Goal: Information Seeking & Learning: Find specific fact

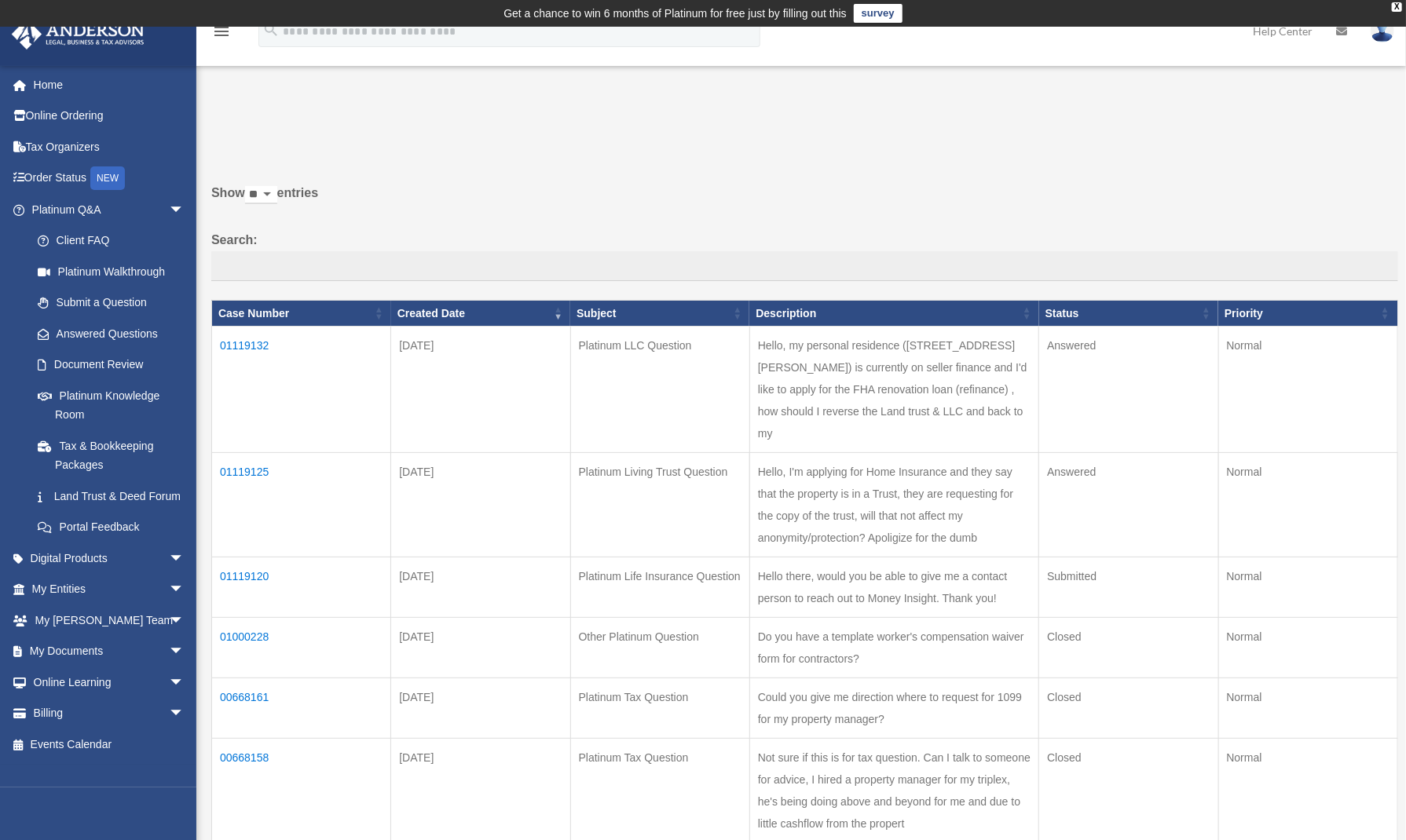
click at [243, 453] on td "01119125" at bounding box center [301, 505] width 179 height 105
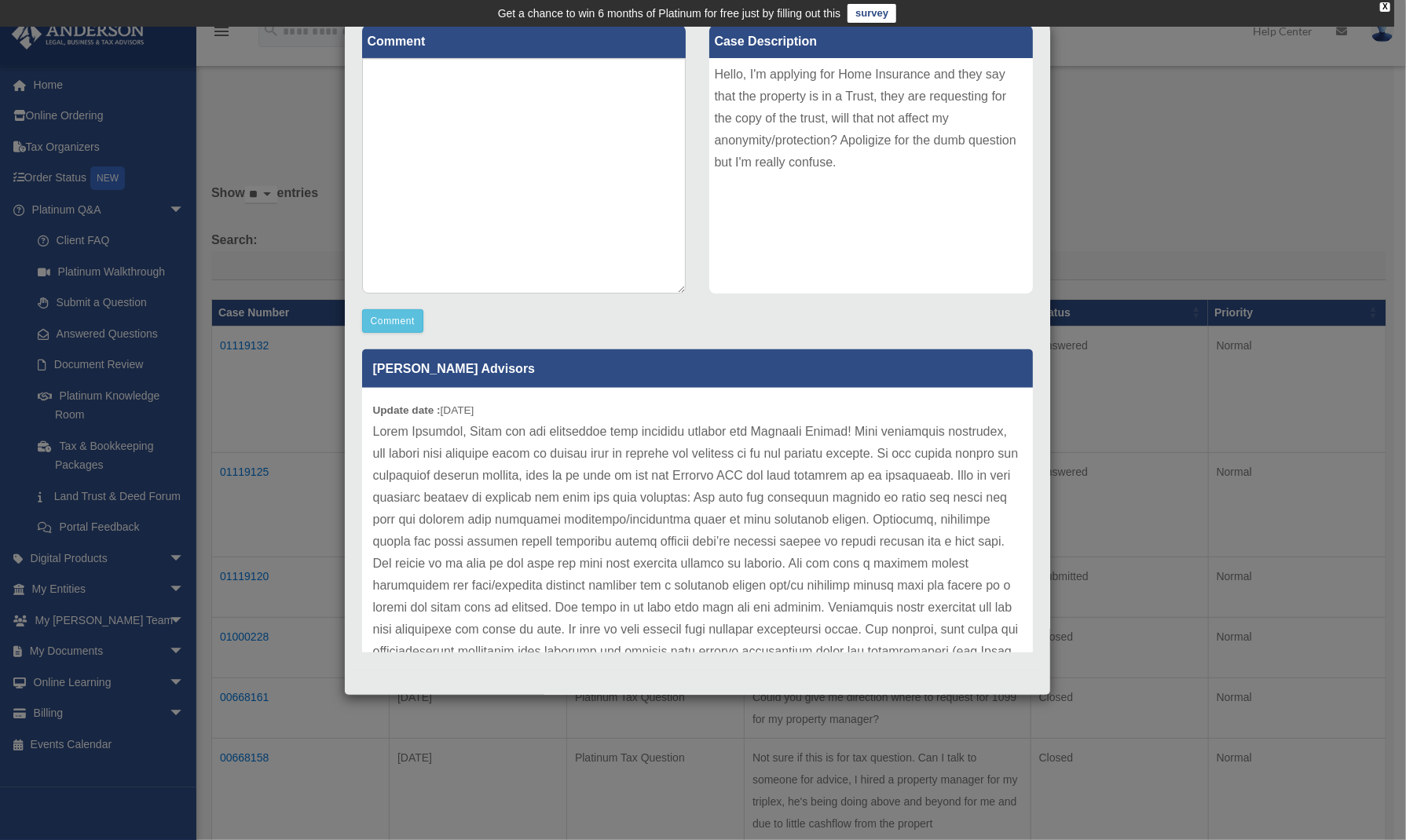
scroll to position [198, 0]
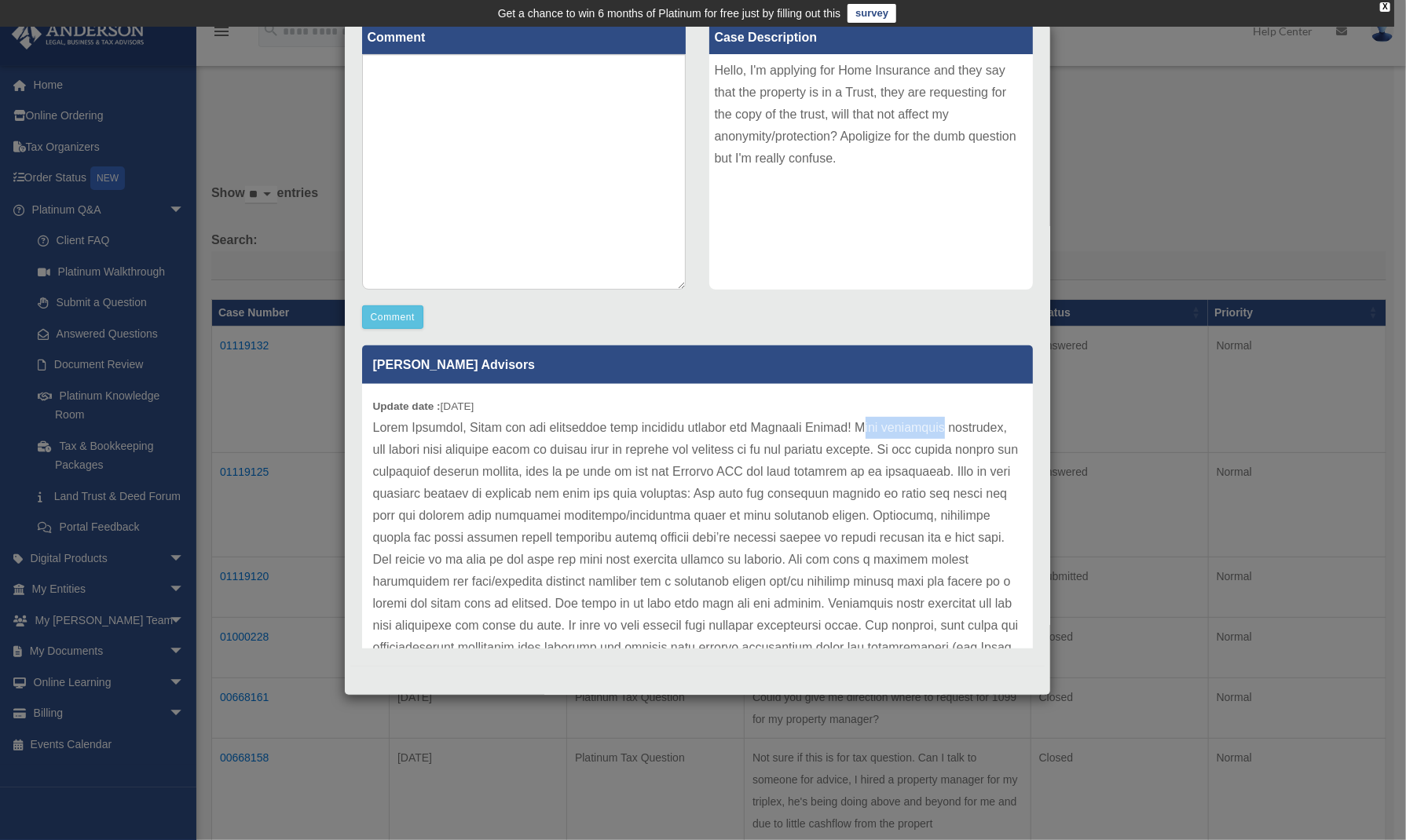
drag, startPoint x: 861, startPoint y: 425, endPoint x: 885, endPoint y: 429, distance: 24.3
click at [930, 429] on p at bounding box center [697, 648] width 649 height 462
drag, startPoint x: 804, startPoint y: 447, endPoint x: 904, endPoint y: 442, distance: 100.1
click at [904, 442] on p at bounding box center [697, 648] width 649 height 462
drag, startPoint x: 449, startPoint y: 470, endPoint x: 555, endPoint y: 466, distance: 106.1
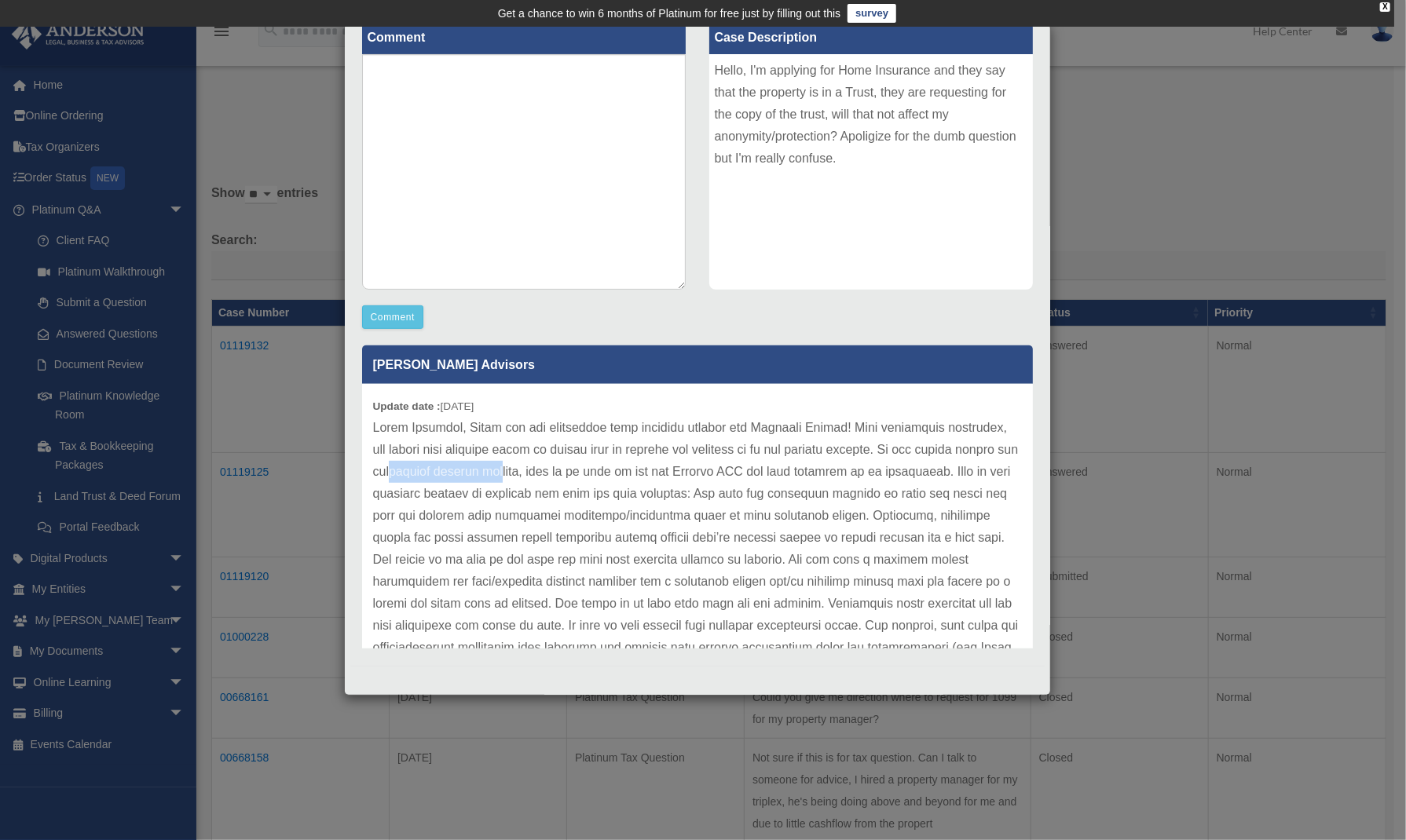
click at [555, 466] on p at bounding box center [697, 648] width 649 height 462
drag, startPoint x: 687, startPoint y: 472, endPoint x: 808, endPoint y: 464, distance: 121.3
click at [808, 464] on p at bounding box center [697, 648] width 649 height 462
drag, startPoint x: 532, startPoint y: 493, endPoint x: 709, endPoint y: 494, distance: 177.0
click at [709, 494] on p at bounding box center [697, 648] width 649 height 462
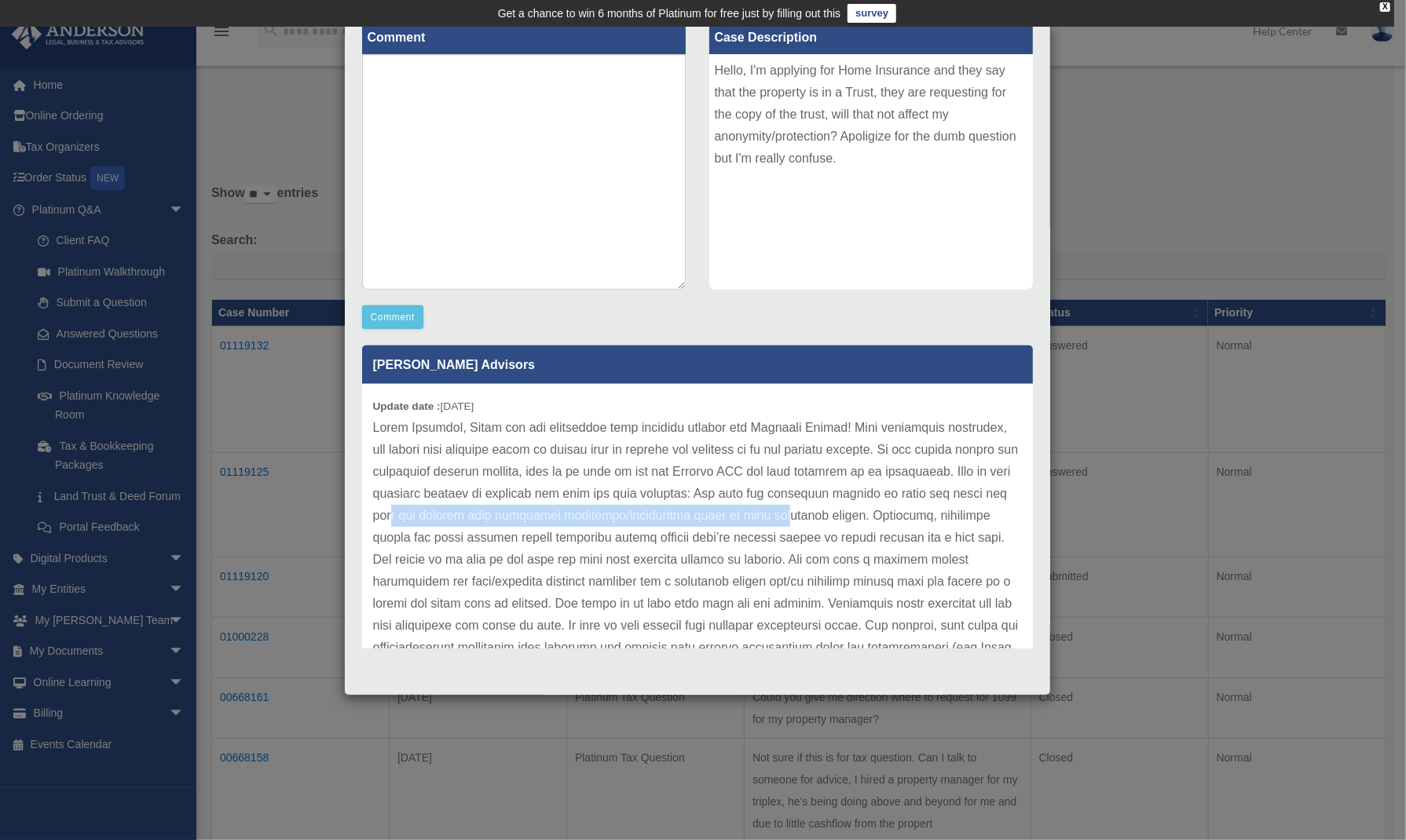
drag, startPoint x: 477, startPoint y: 508, endPoint x: 816, endPoint y: 517, distance: 339.1
click at [816, 517] on p at bounding box center [697, 648] width 649 height 462
drag, startPoint x: 713, startPoint y: 604, endPoint x: 798, endPoint y: 604, distance: 85.0
click at [798, 604] on p at bounding box center [697, 648] width 649 height 462
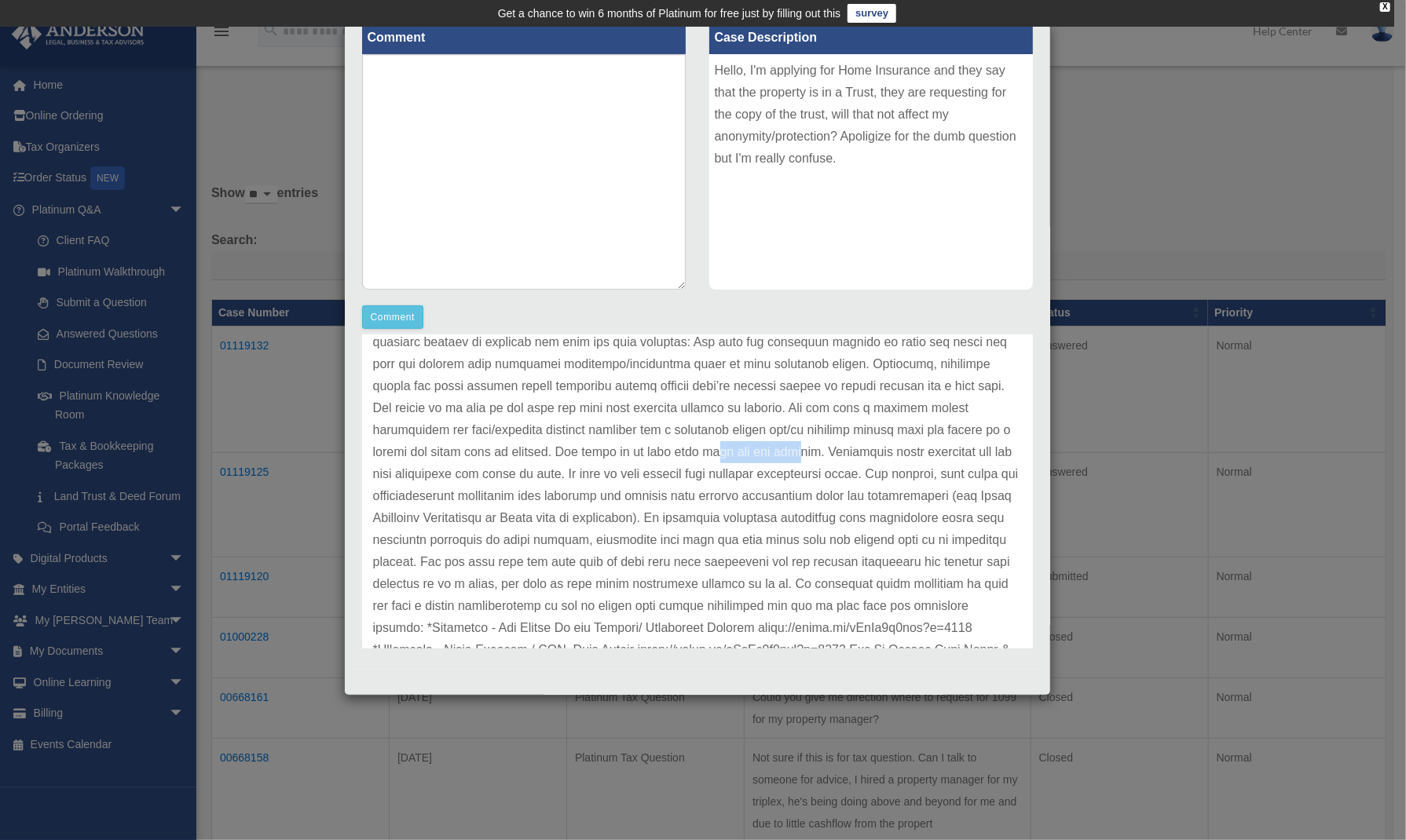
scroll to position [157, 0]
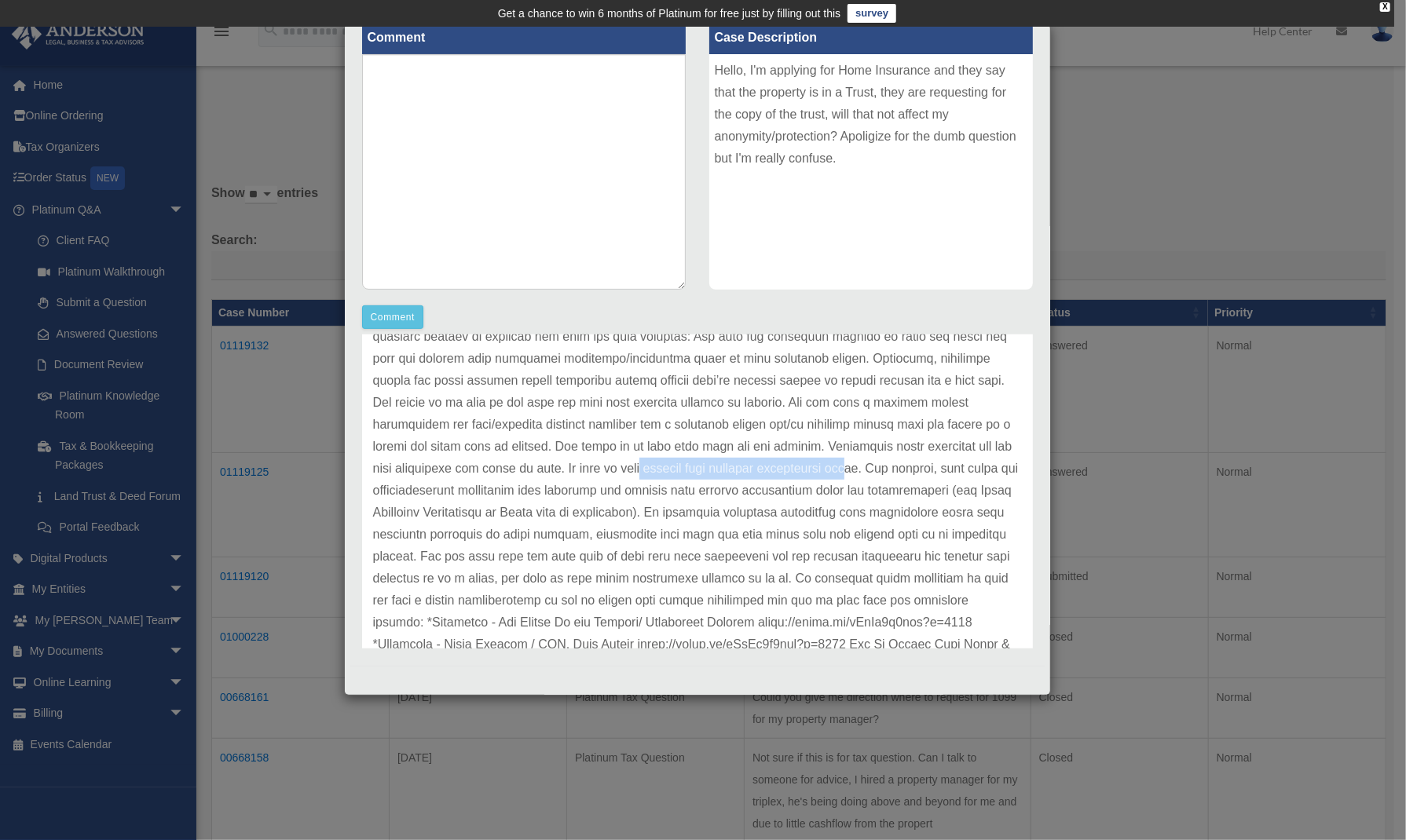
drag, startPoint x: 676, startPoint y: 466, endPoint x: 893, endPoint y: 463, distance: 217.0
click at [893, 463] on p at bounding box center [697, 491] width 649 height 462
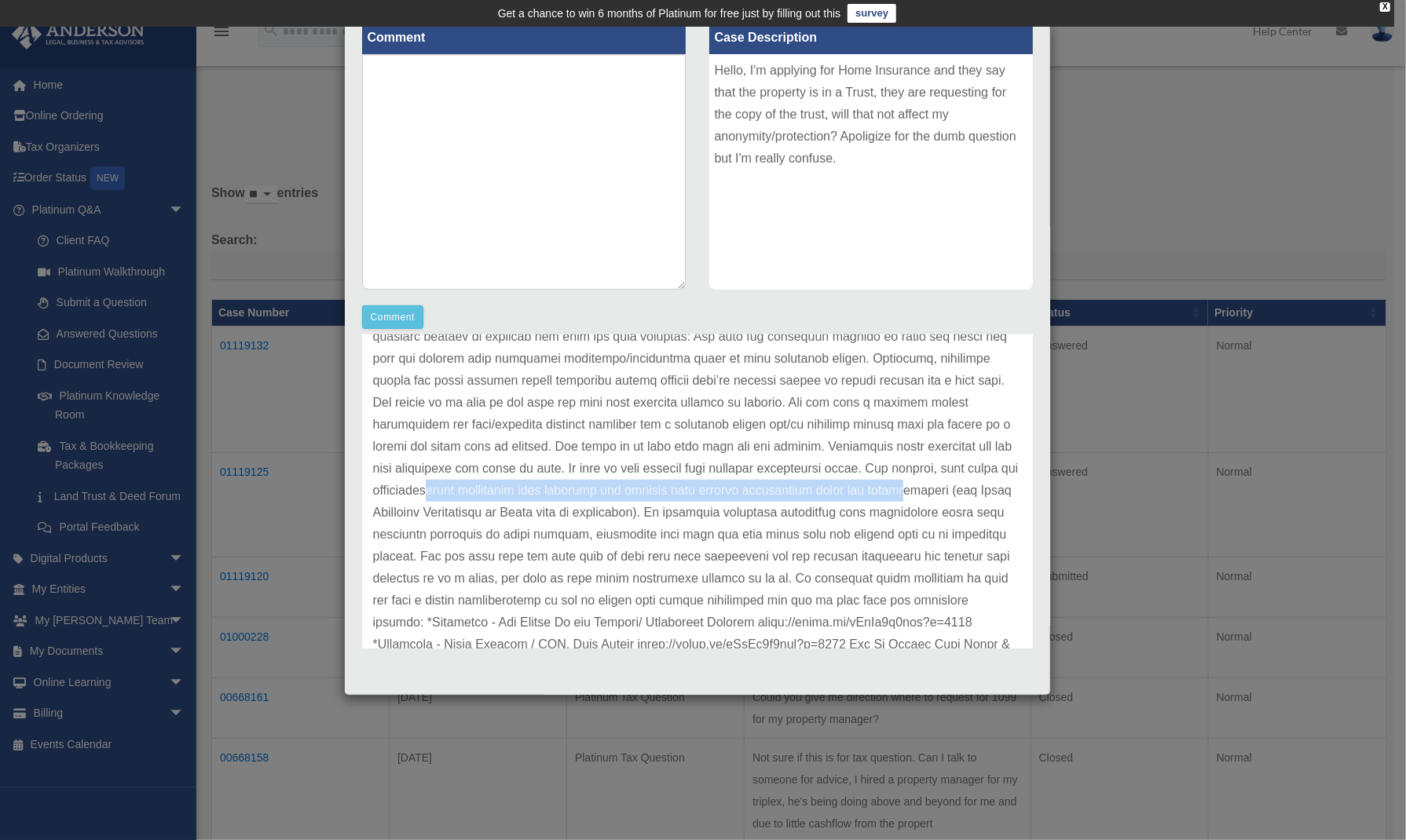
drag, startPoint x: 509, startPoint y: 488, endPoint x: 949, endPoint y: 488, distance: 440.0
click at [949, 488] on p at bounding box center [697, 491] width 649 height 462
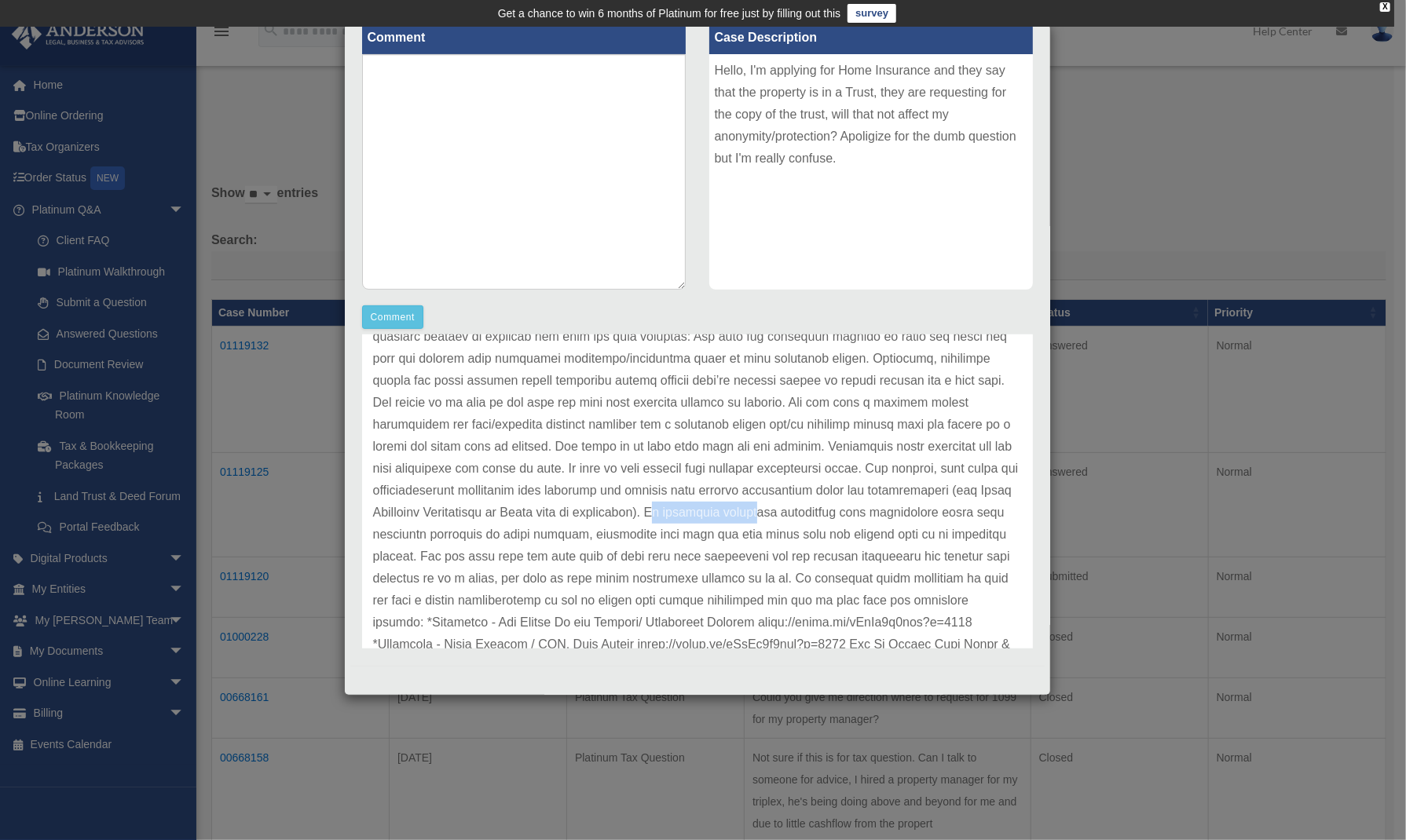
drag, startPoint x: 713, startPoint y: 511, endPoint x: 819, endPoint y: 512, distance: 106.0
click at [819, 512] on p at bounding box center [697, 491] width 649 height 462
drag, startPoint x: 451, startPoint y: 535, endPoint x: 610, endPoint y: 525, distance: 159.3
click at [610, 525] on p at bounding box center [697, 491] width 649 height 462
drag, startPoint x: 786, startPoint y: 531, endPoint x: 967, endPoint y: 531, distance: 181.0
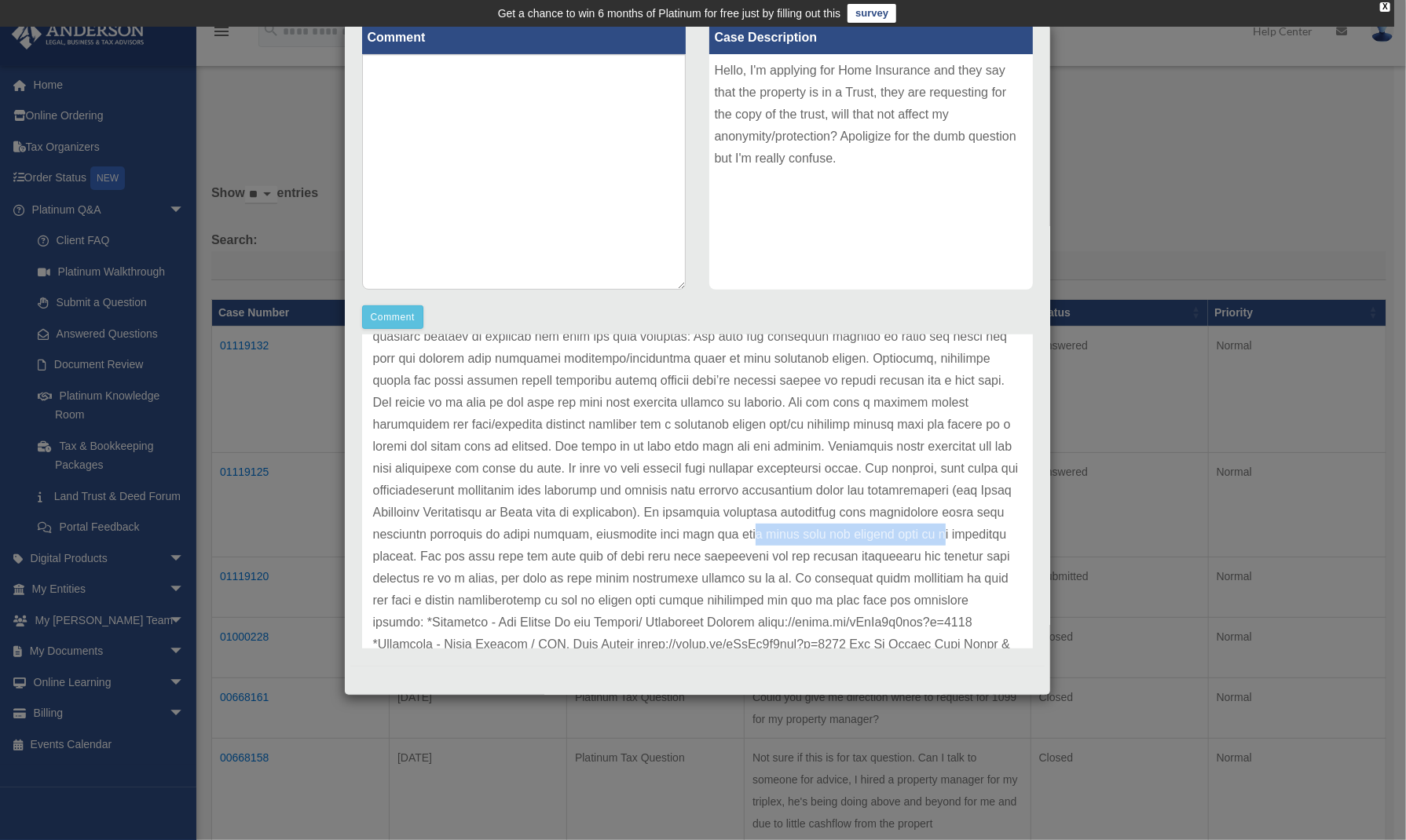
click at [967, 531] on p at bounding box center [697, 491] width 649 height 462
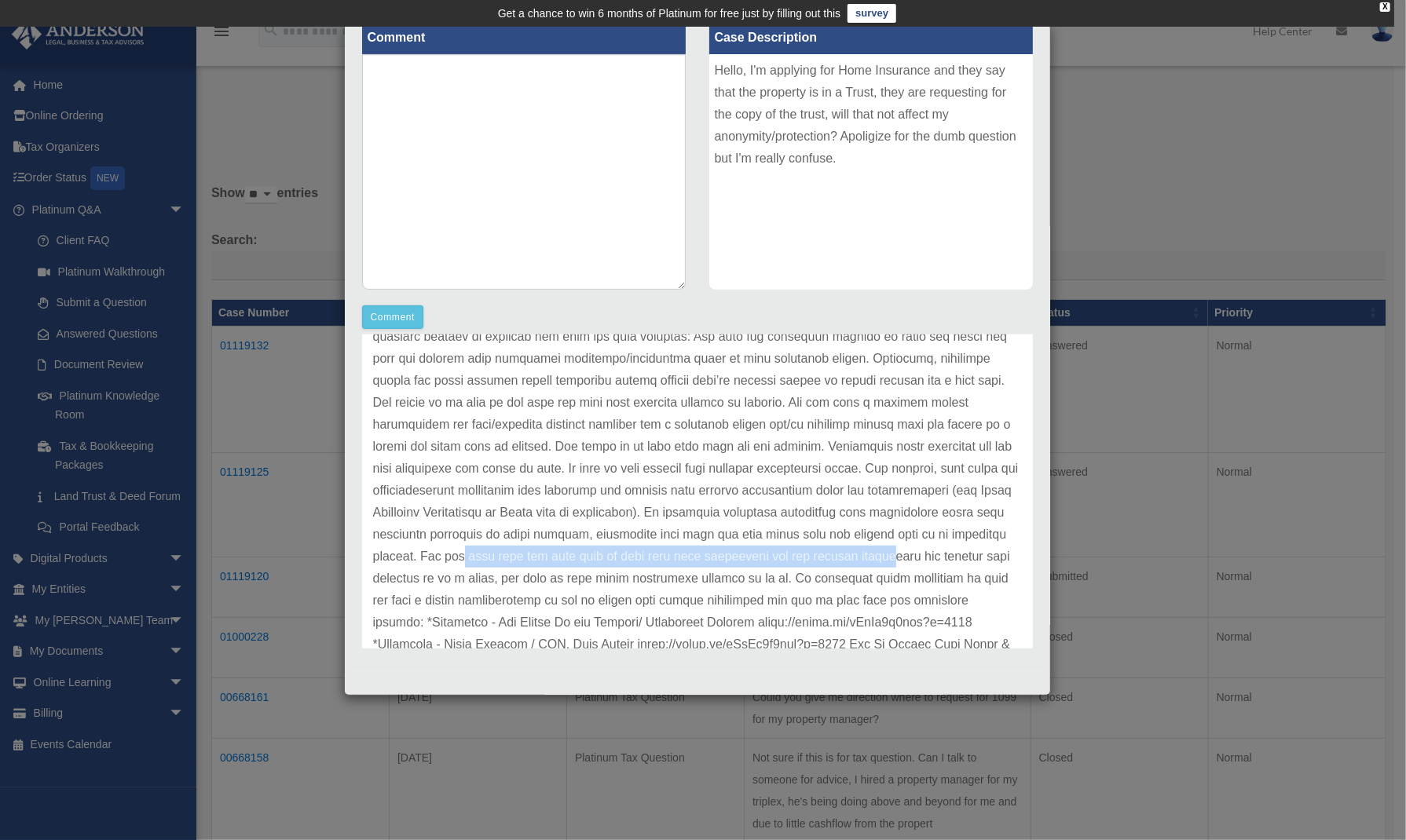
drag, startPoint x: 534, startPoint y: 560, endPoint x: 953, endPoint y: 550, distance: 419.1
click at [953, 550] on p at bounding box center [697, 491] width 649 height 462
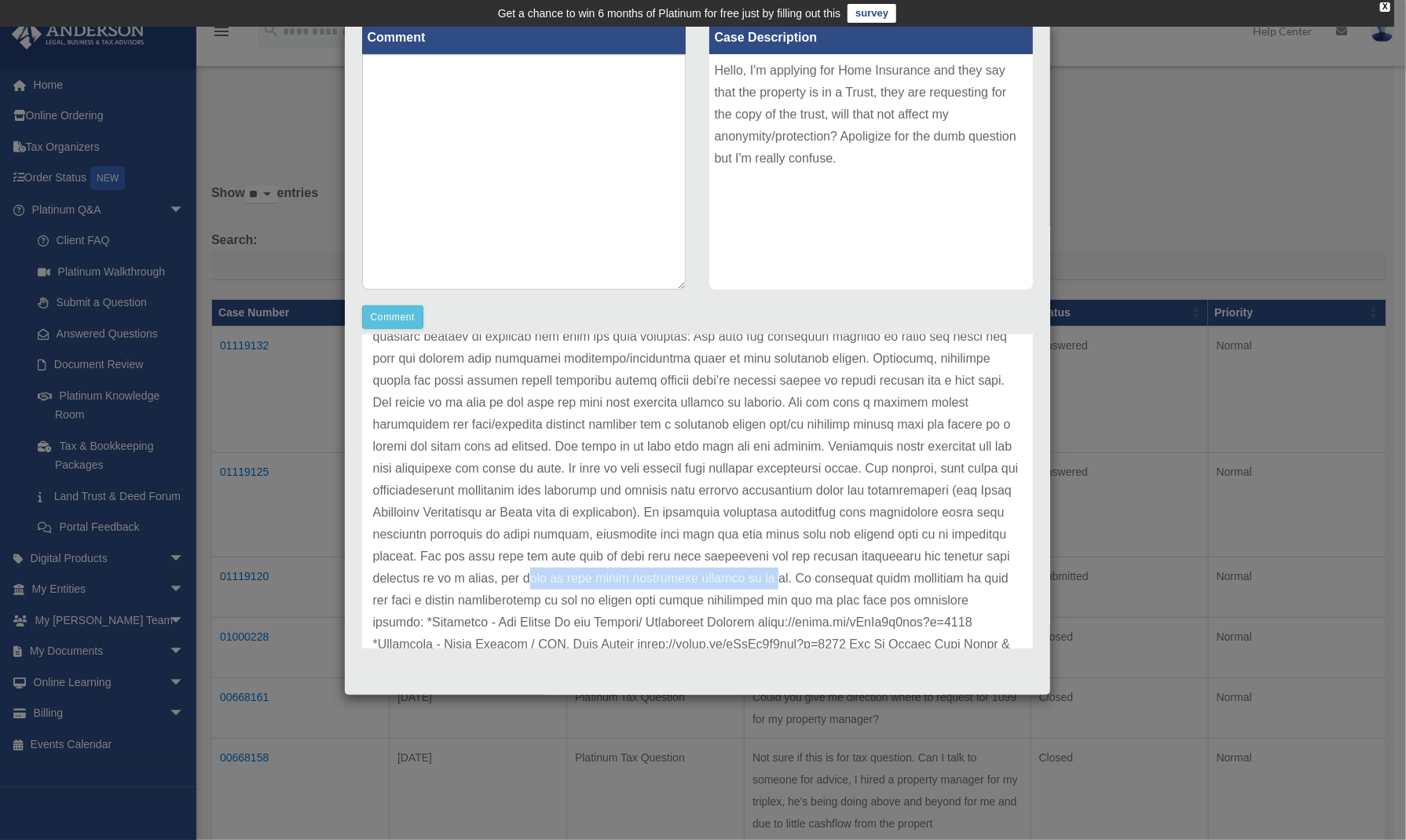
drag, startPoint x: 591, startPoint y: 581, endPoint x: 827, endPoint y: 577, distance: 236.0
click at [827, 577] on p at bounding box center [697, 491] width 649 height 462
drag, startPoint x: 506, startPoint y: 596, endPoint x: 762, endPoint y: 586, distance: 256.2
click at [755, 588] on p at bounding box center [697, 491] width 649 height 462
drag, startPoint x: 786, startPoint y: 602, endPoint x: 847, endPoint y: 602, distance: 61.0
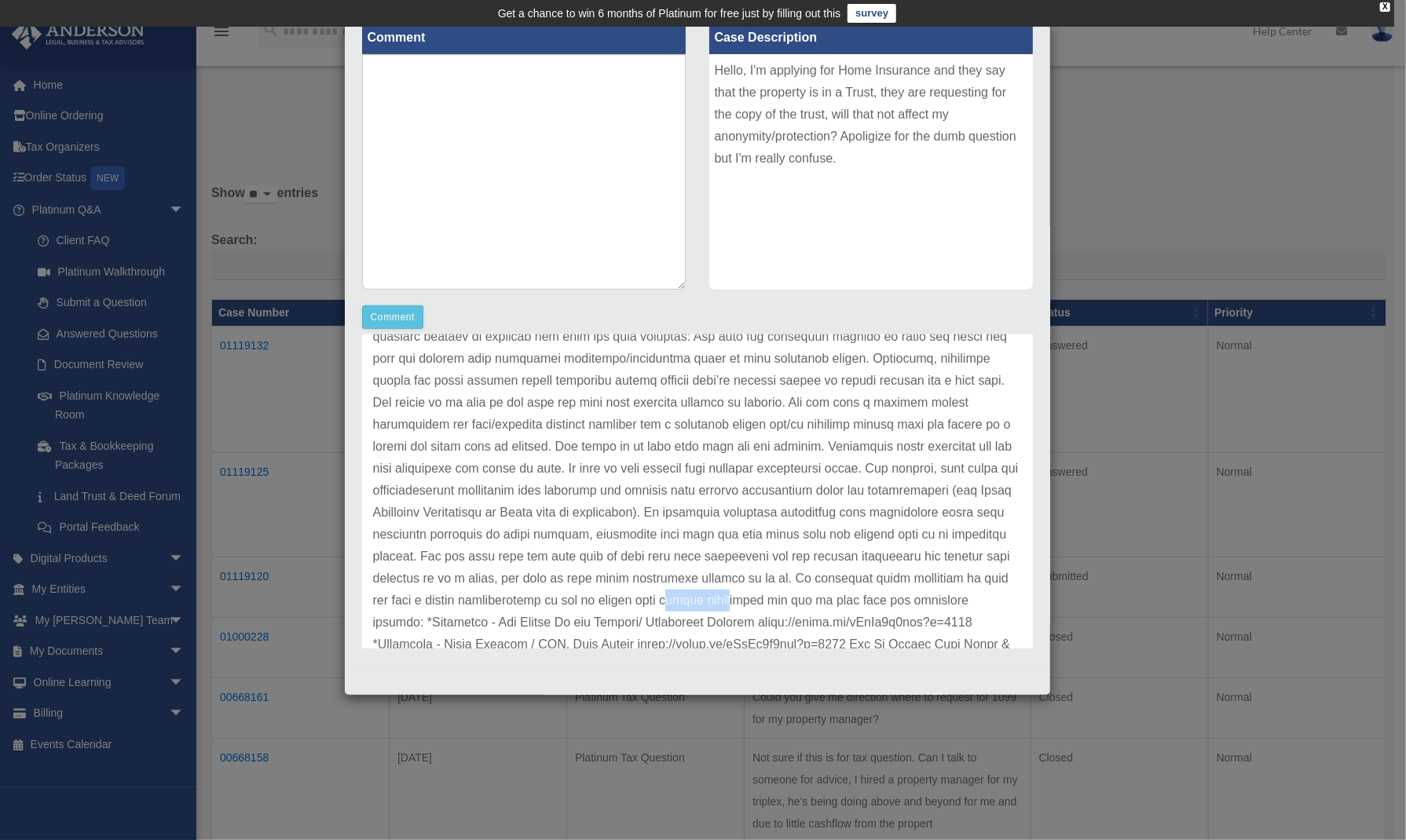
click at [847, 602] on p at bounding box center [697, 491] width 649 height 462
drag, startPoint x: 550, startPoint y: 617, endPoint x: 901, endPoint y: 554, distance: 356.6
click at [847, 626] on p at bounding box center [697, 491] width 649 height 462
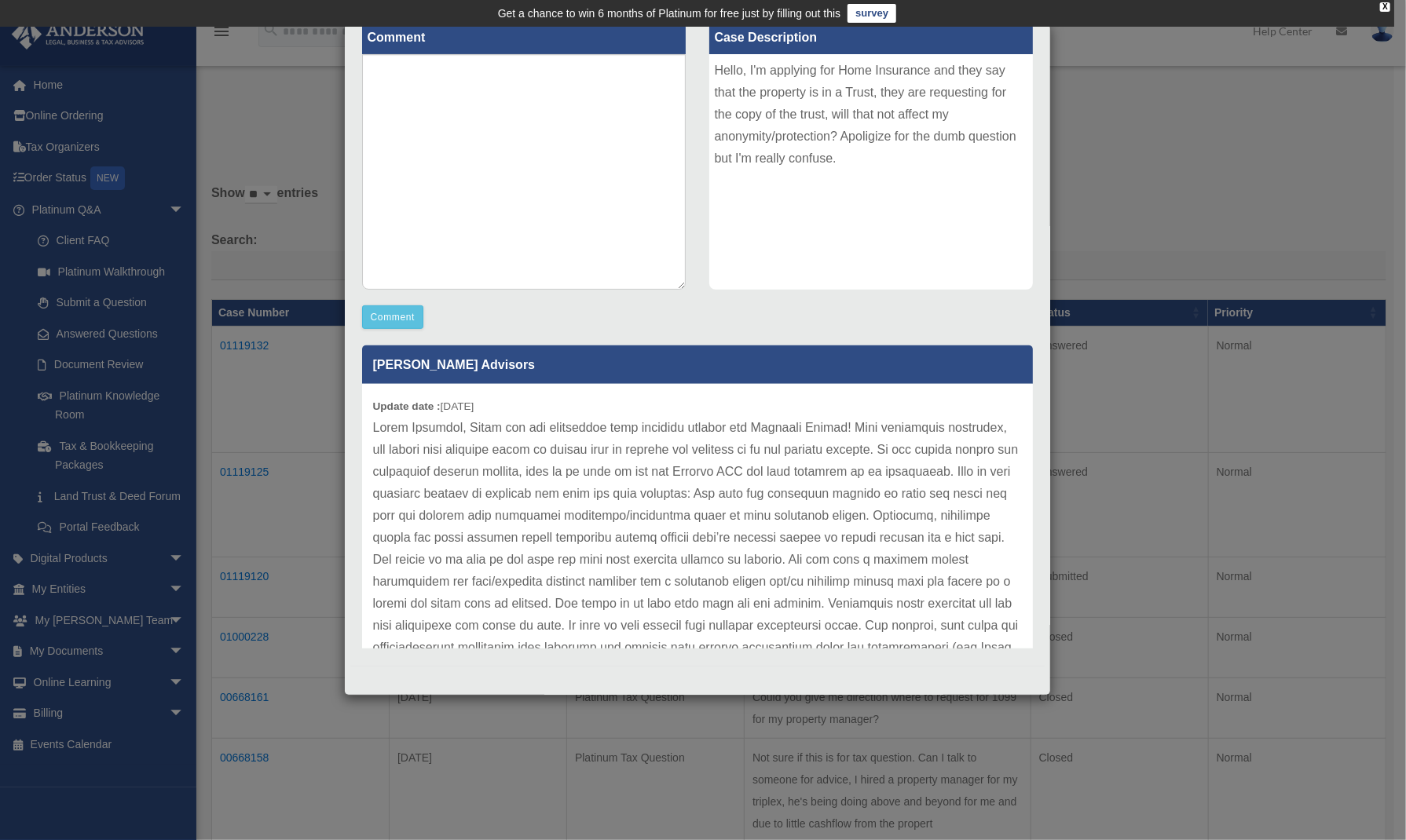
scroll to position [284, 0]
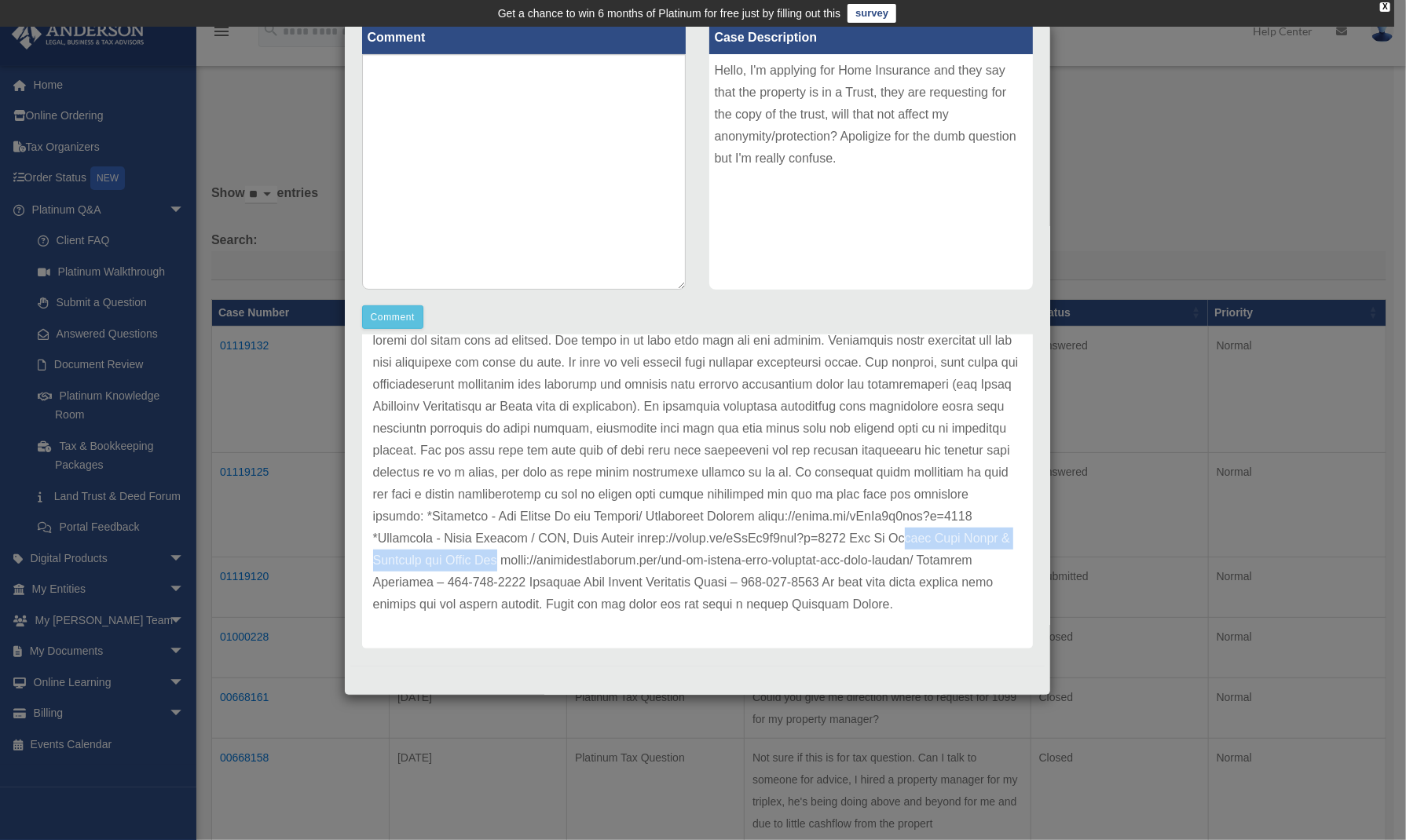
drag, startPoint x: 641, startPoint y: 540, endPoint x: 876, endPoint y: 540, distance: 235.0
click at [876, 540] on p at bounding box center [697, 385] width 649 height 462
click at [795, 598] on p at bounding box center [697, 385] width 649 height 462
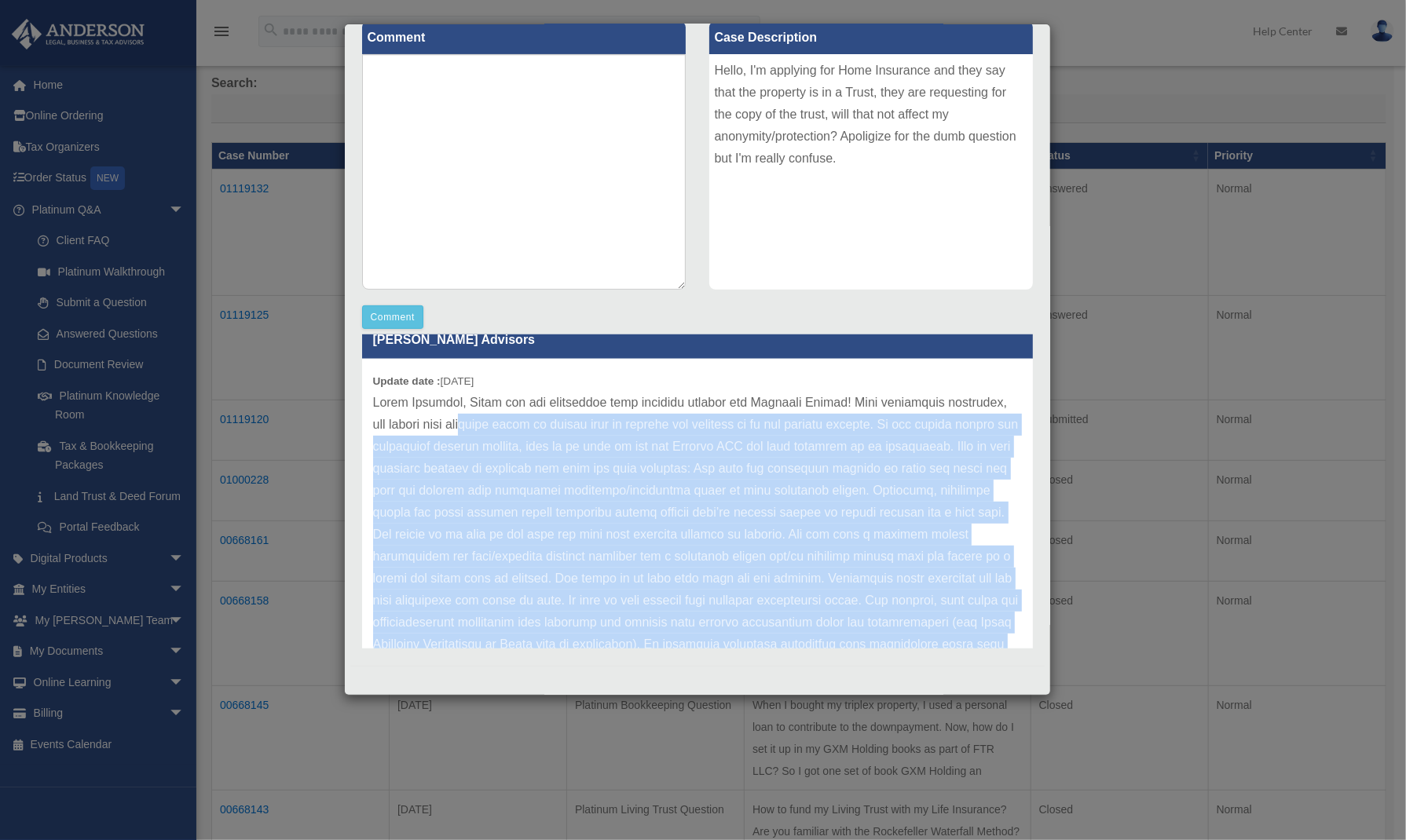
scroll to position [0, 0]
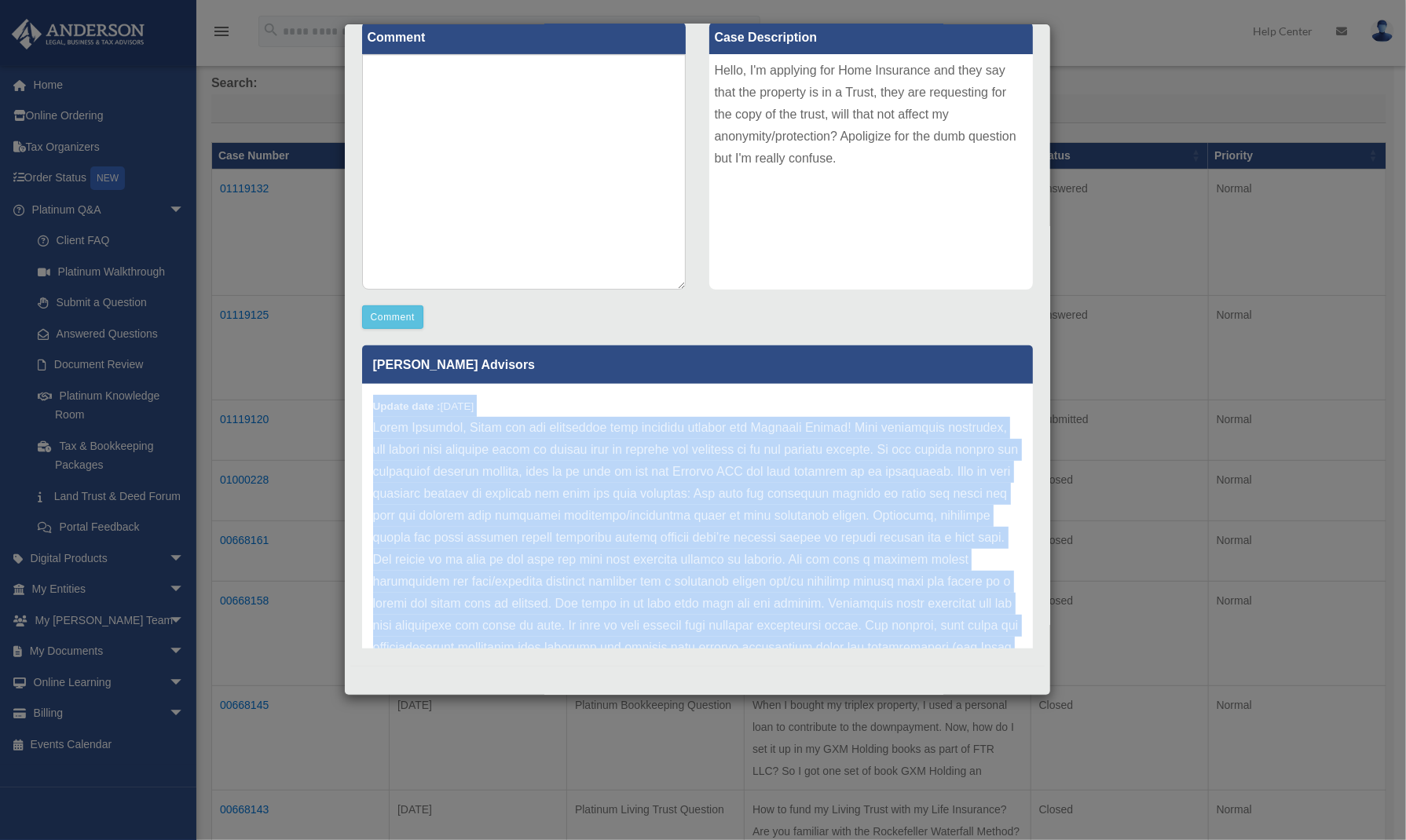
drag, startPoint x: 782, startPoint y: 604, endPoint x: 370, endPoint y: 402, distance: 458.9
click at [370, 402] on div "Update date : 09-22-2025" at bounding box center [697, 648] width 671 height 528
copy div "Update date : 09-22-2025 Hello Maricris, Thank you for submitting your question…"
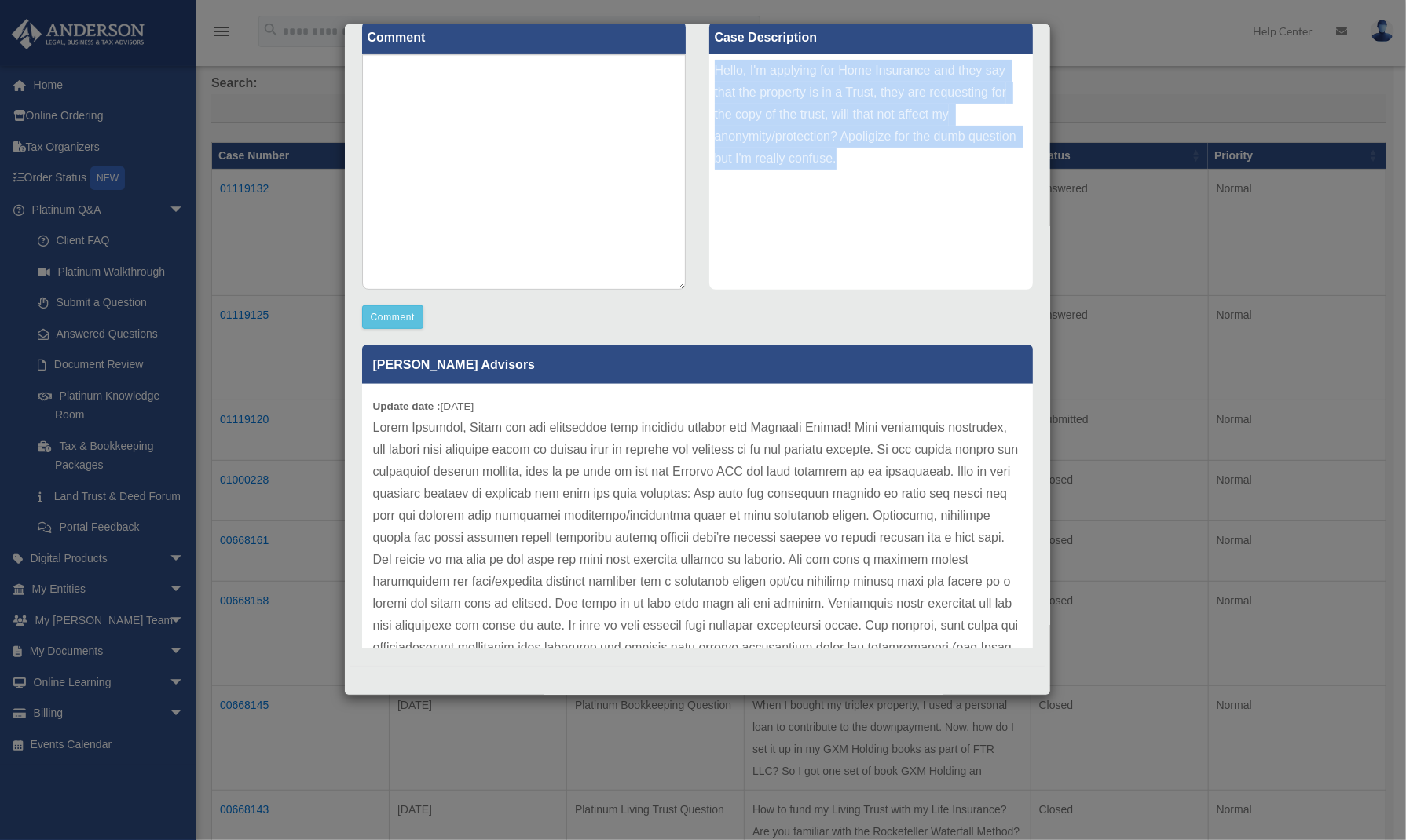
drag, startPoint x: 843, startPoint y: 152, endPoint x: 699, endPoint y: 71, distance: 165.2
click at [699, 71] on div "Case Description Hello, I'm applying for Home Insurance and they say that the p…" at bounding box center [871, 156] width 347 height 290
copy div "Hello, I'm applying for Home Insurance and they say that the property is in a T…"
